Goal: Task Accomplishment & Management: Use online tool/utility

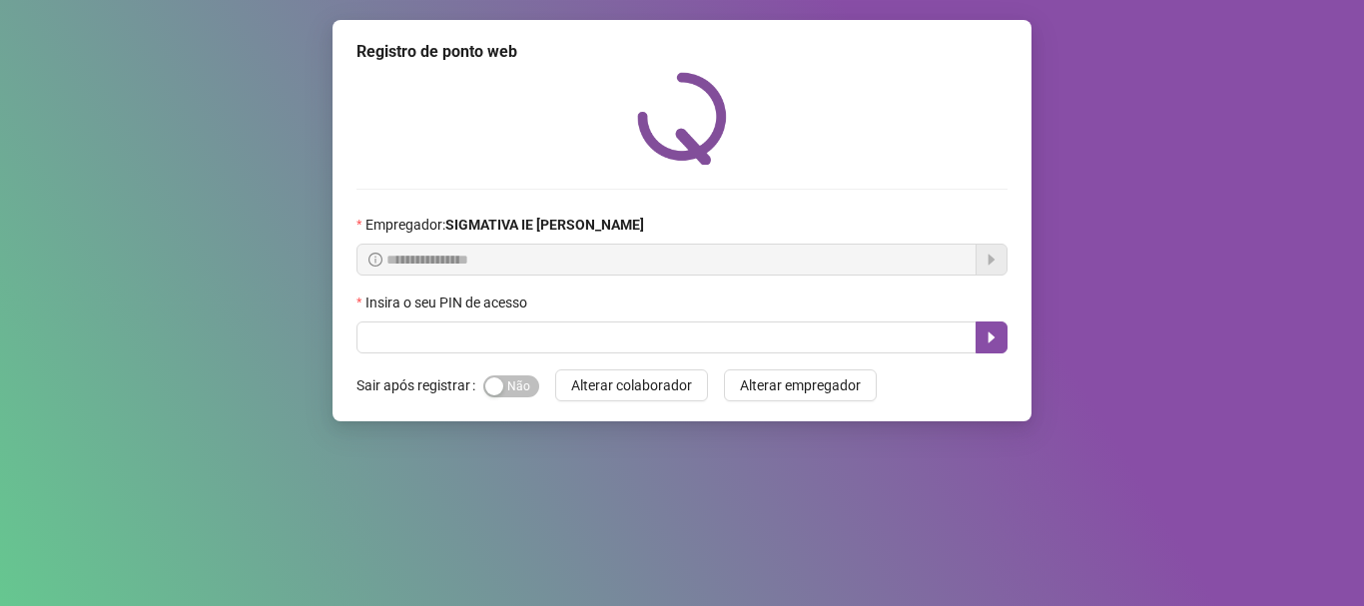
click at [514, 308] on label "Insira o seu PIN de acesso" at bounding box center [448, 303] width 184 height 22
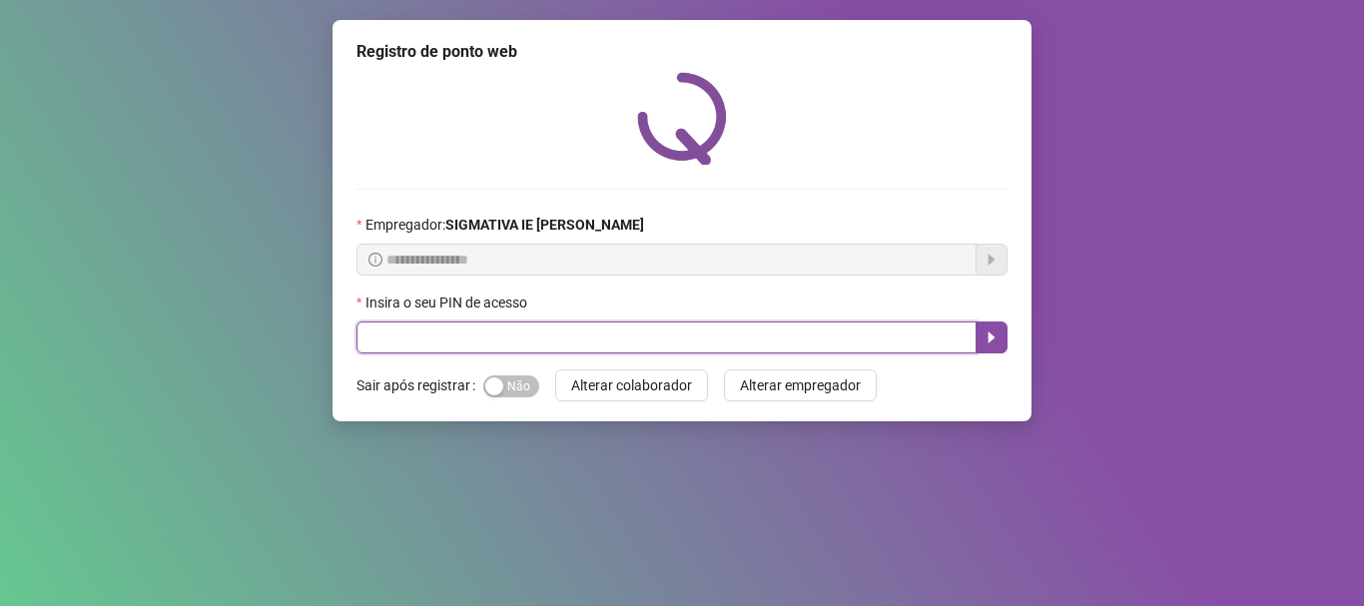
click at [522, 333] on input "text" at bounding box center [666, 338] width 620 height 32
type input "*****"
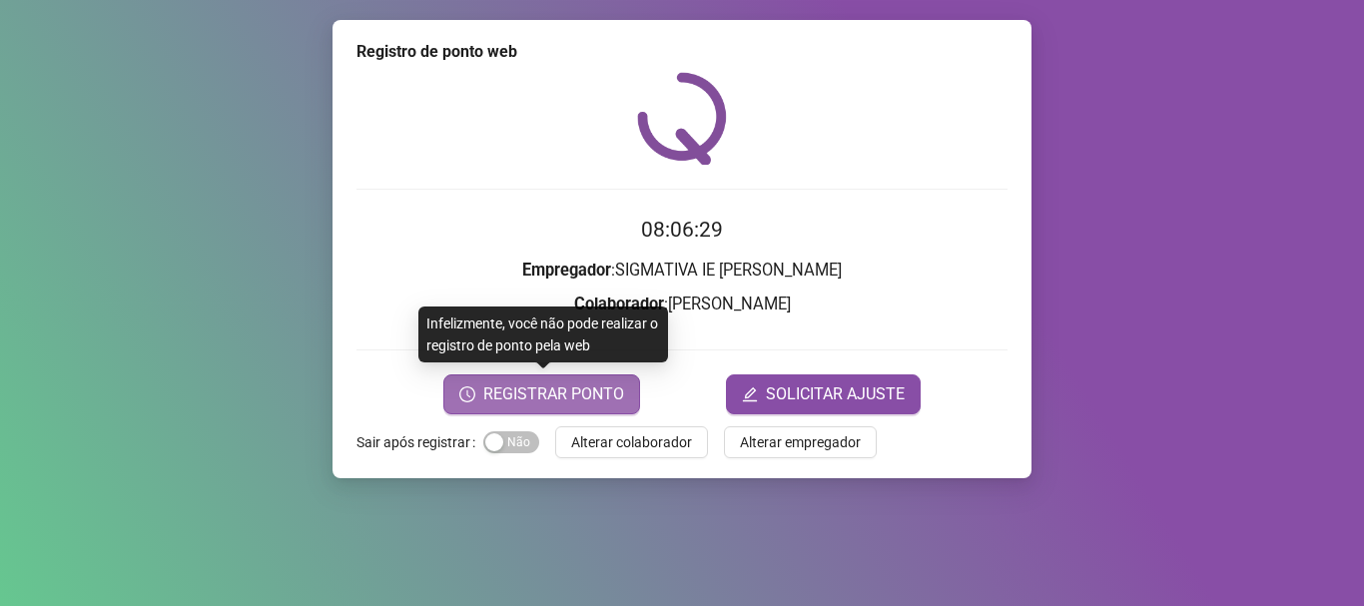
click at [557, 400] on span "REGISTRAR PONTO" at bounding box center [553, 394] width 141 height 24
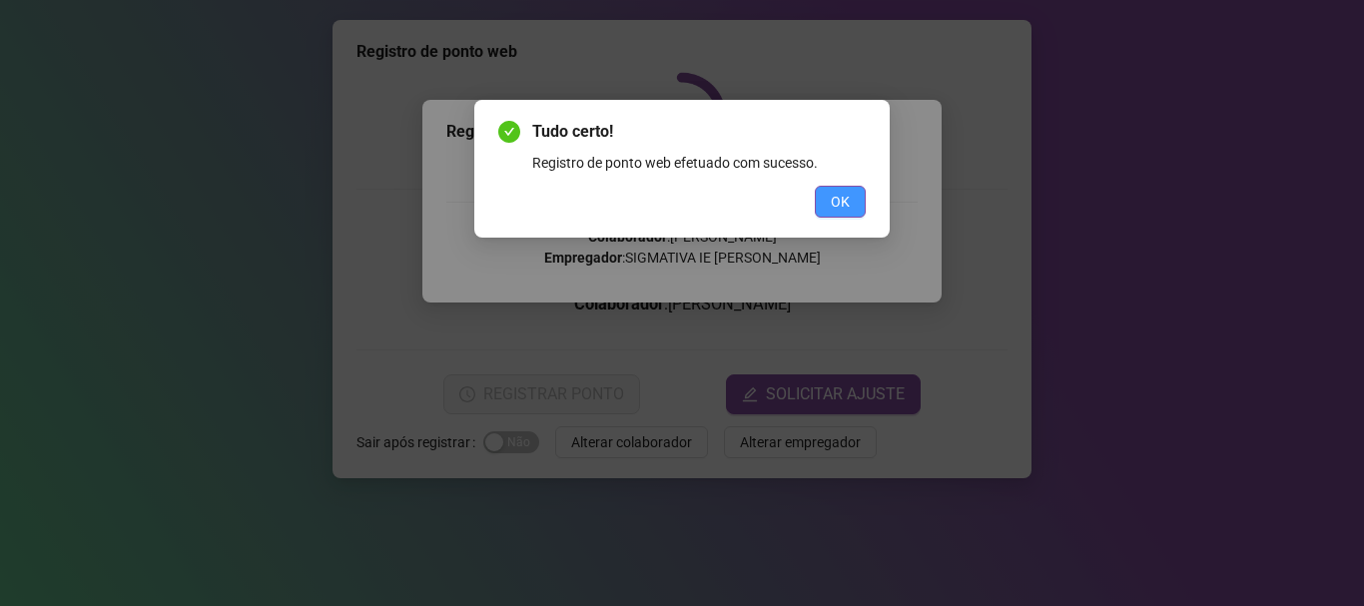
click at [829, 211] on button "OK" at bounding box center [840, 202] width 51 height 32
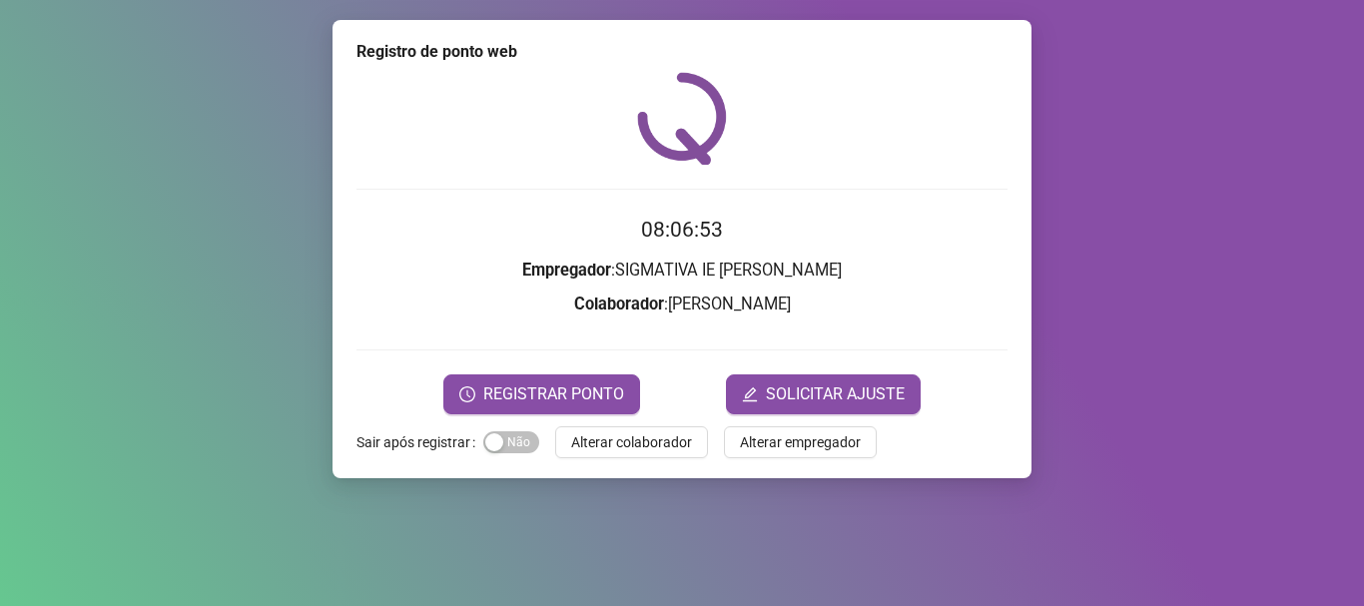
click at [290, 168] on div "Registro de ponto web 08:06:53 Empregador : SIGMATIVA IE [PERSON_NAME] : [PERSO…" at bounding box center [682, 303] width 1364 height 606
click at [185, 53] on div "Registro de ponto web 08:06:54 Empregador : SIGMATIVA IE [PERSON_NAME] : [PERSO…" at bounding box center [682, 303] width 1364 height 606
click at [185, 53] on div "Registro de ponto web 08:06:55 Empregador : SIGMATIVA IE [PERSON_NAME] : [PERSO…" at bounding box center [682, 303] width 1364 height 606
